Goal: Information Seeking & Learning: Learn about a topic

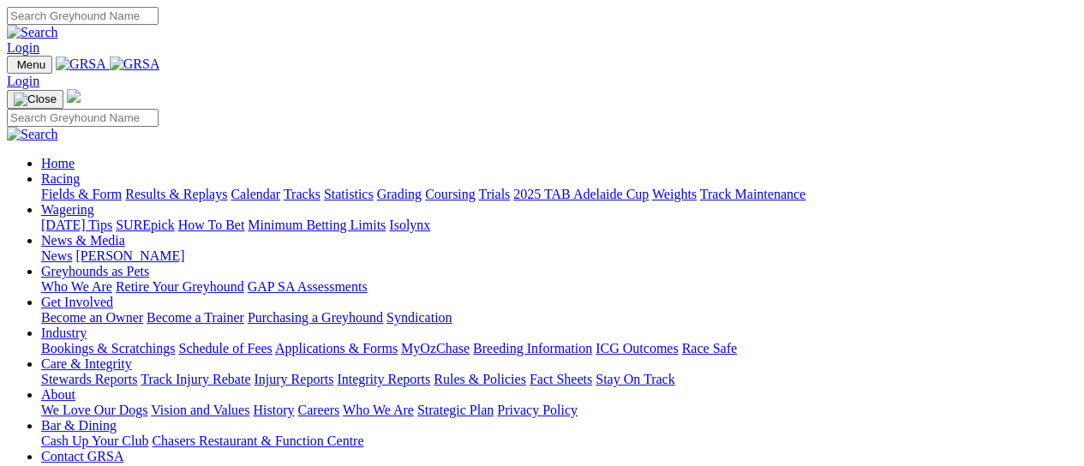
click at [227, 187] on link "Results & Replays" at bounding box center [176, 194] width 102 height 15
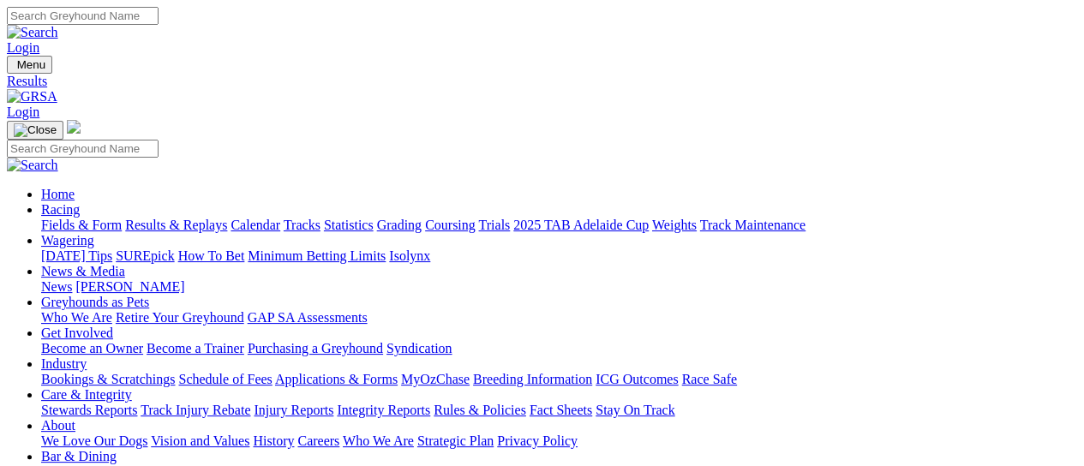
click at [77, 218] on link "Fields & Form" at bounding box center [81, 225] width 81 height 15
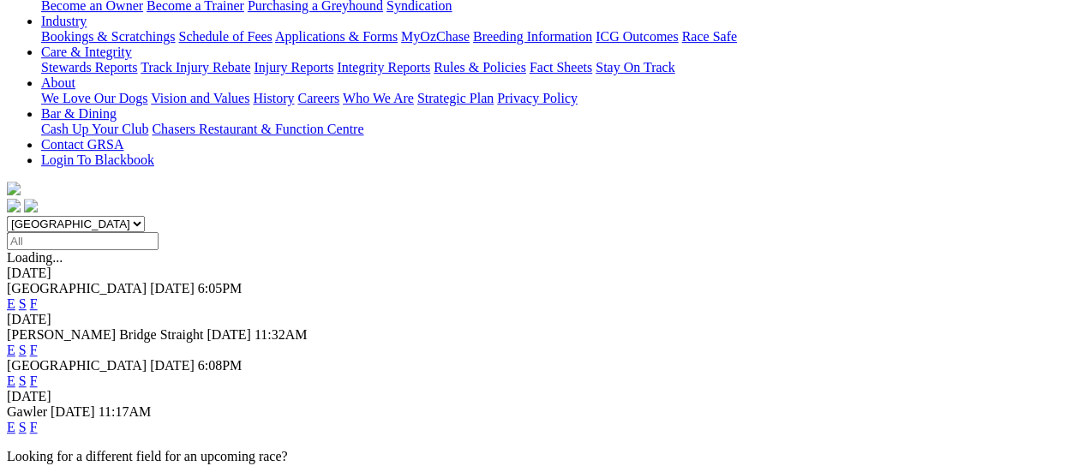
scroll to position [228, 0]
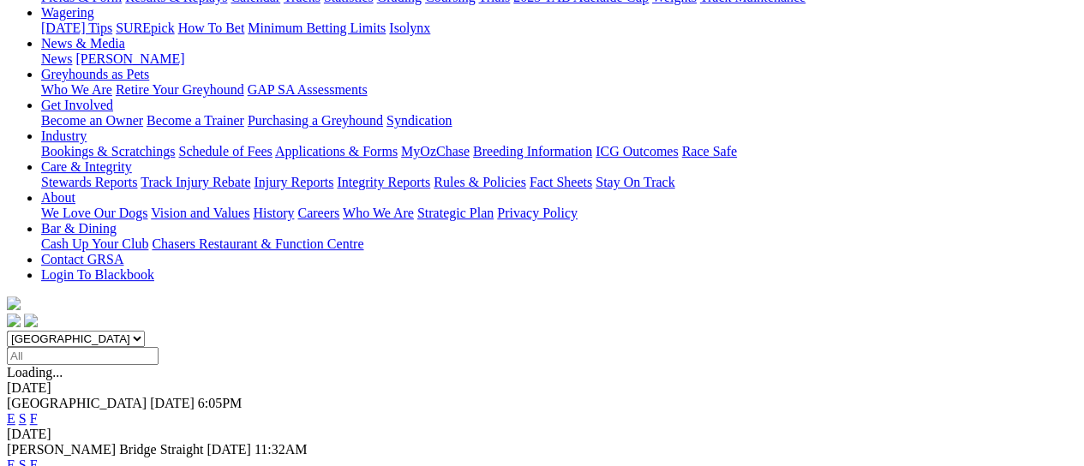
click at [38, 458] on link "F" at bounding box center [34, 465] width 8 height 15
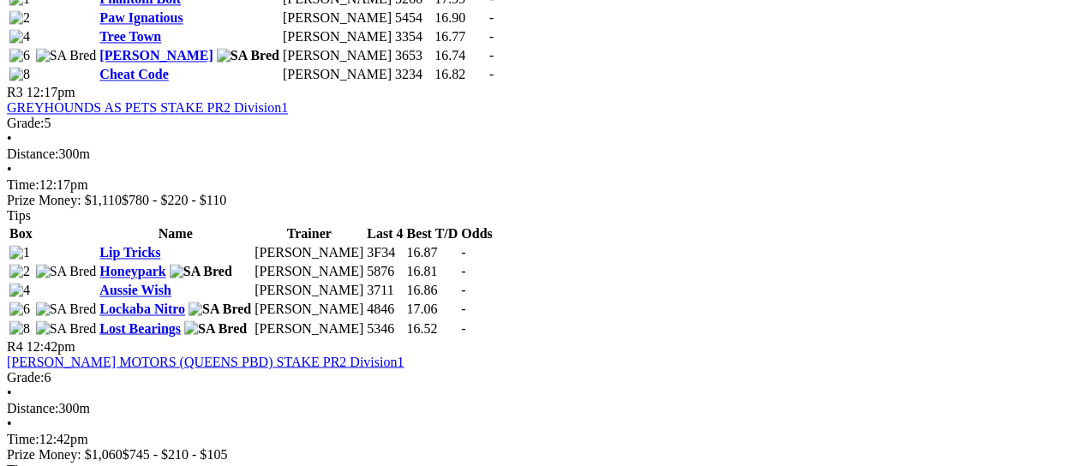
scroll to position [1142, 0]
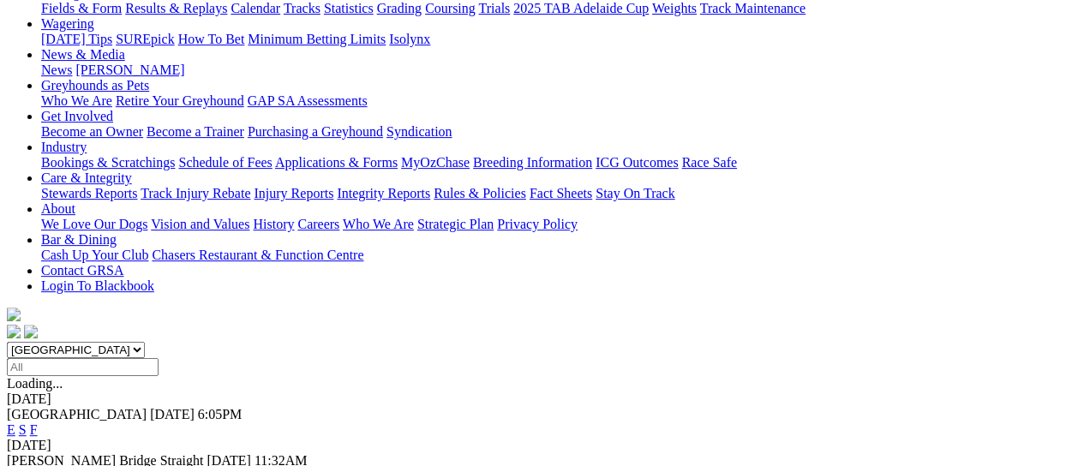
scroll to position [343, 0]
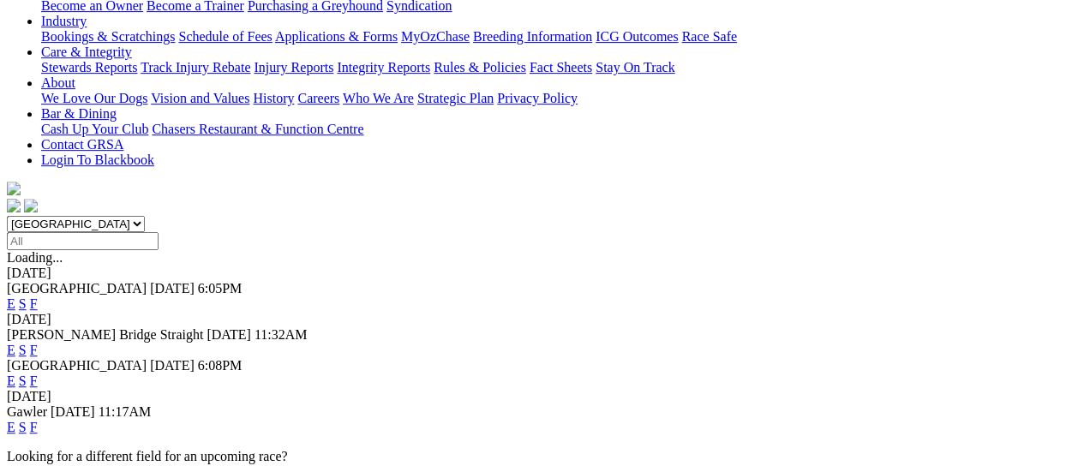
click at [38, 374] on link "F" at bounding box center [34, 381] width 8 height 15
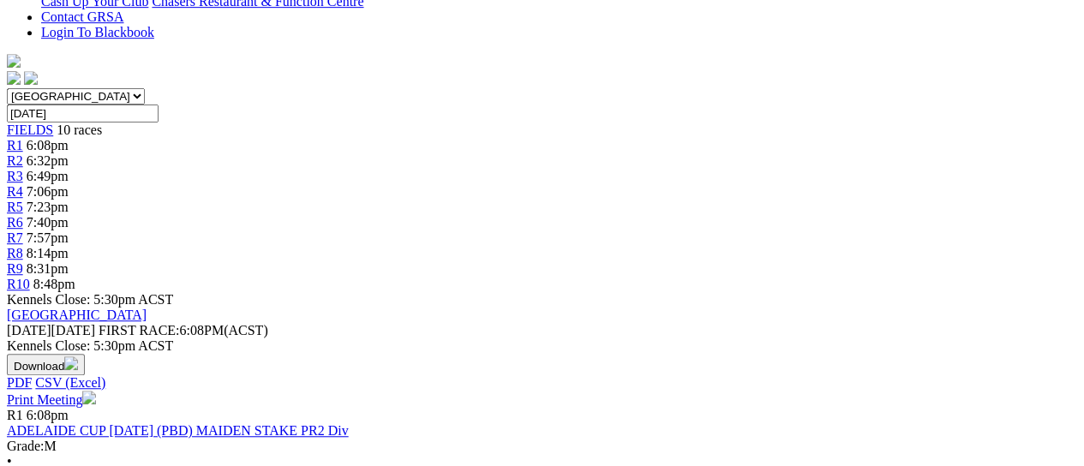
scroll to position [457, 0]
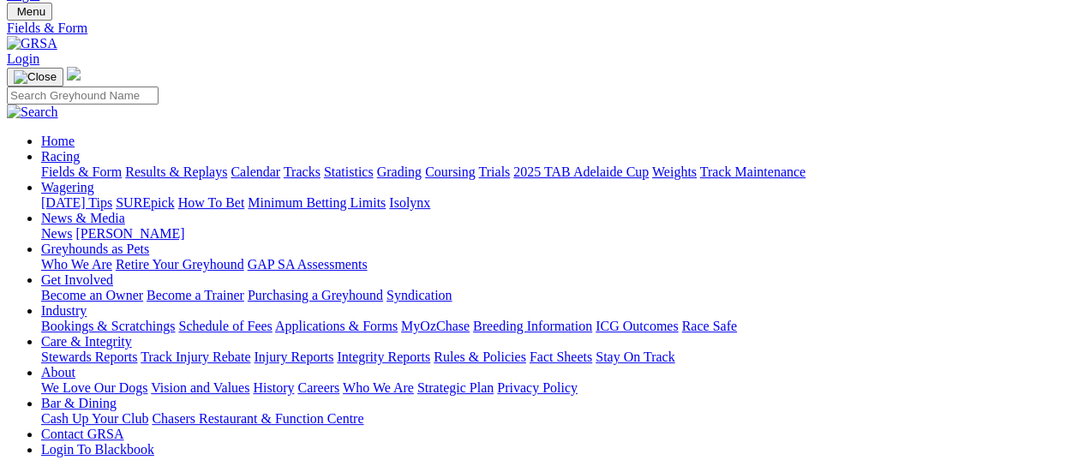
scroll to position [343, 0]
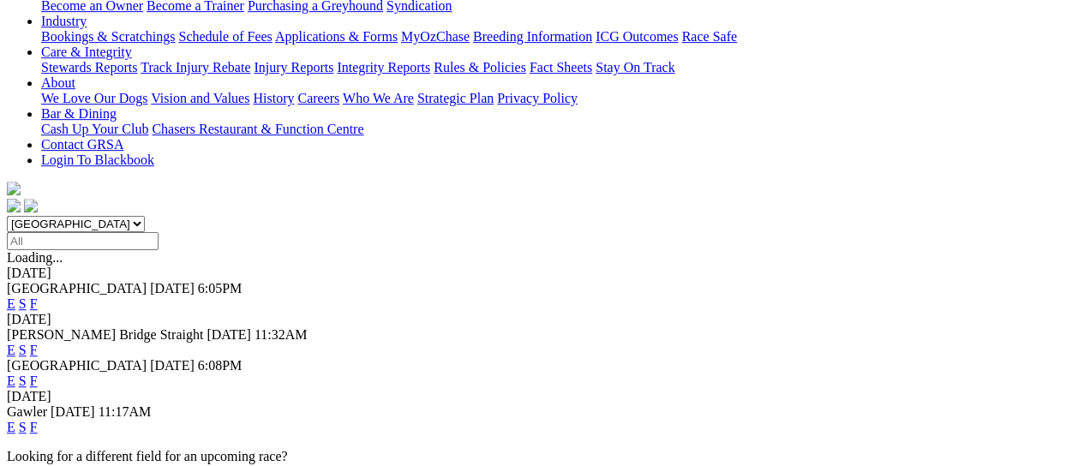
click at [38, 420] on link "F" at bounding box center [34, 427] width 8 height 15
